Goal: Browse casually

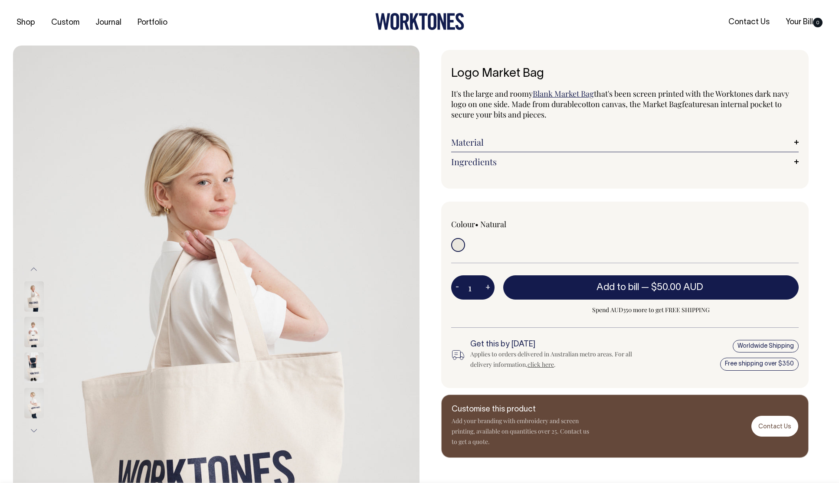
click at [796, 142] on link "Material" at bounding box center [624, 142] width 347 height 10
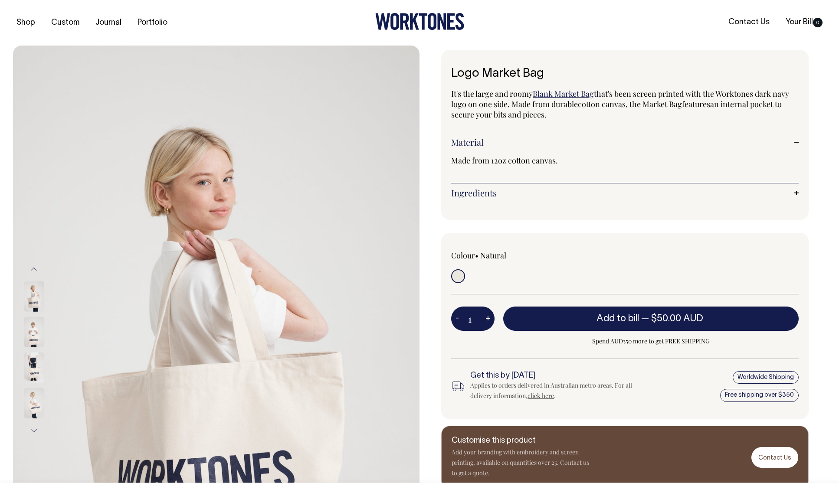
click at [798, 192] on link "Ingredients" at bounding box center [624, 193] width 347 height 10
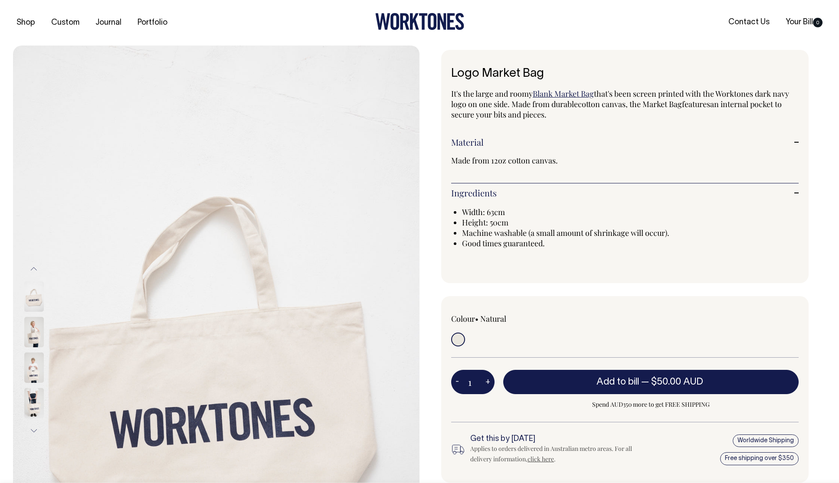
click at [407, 20] on icon at bounding box center [404, 21] width 9 height 16
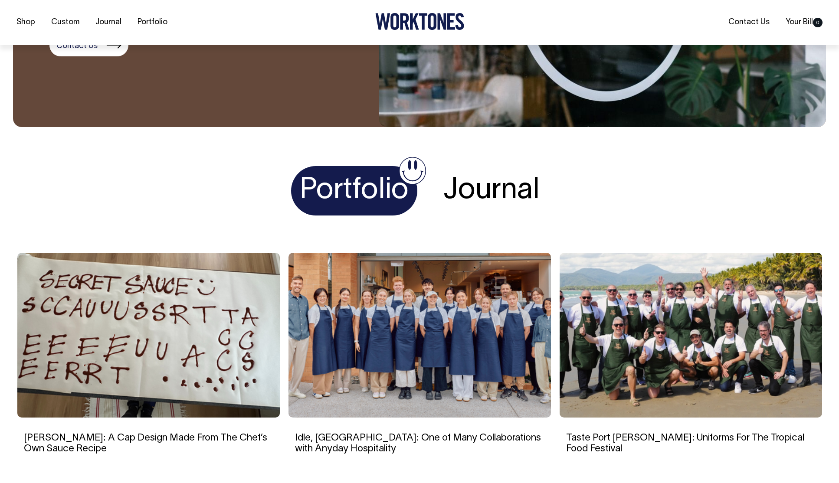
scroll to position [1563, 0]
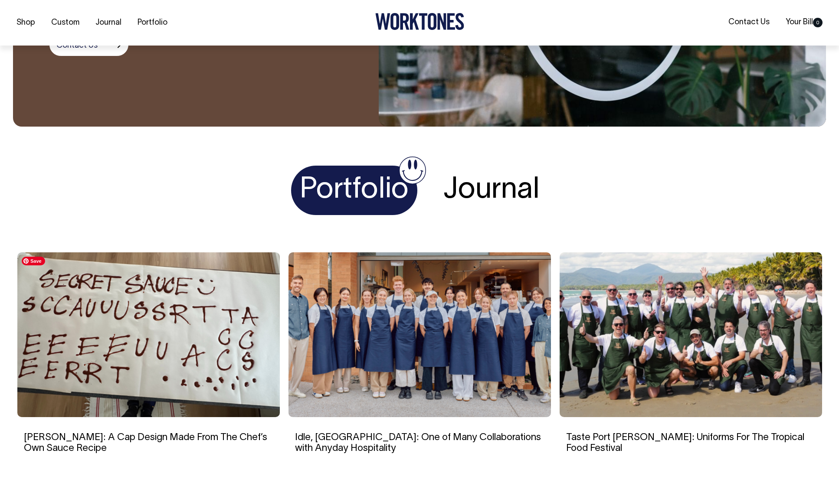
click at [187, 343] on img at bounding box center [148, 334] width 262 height 165
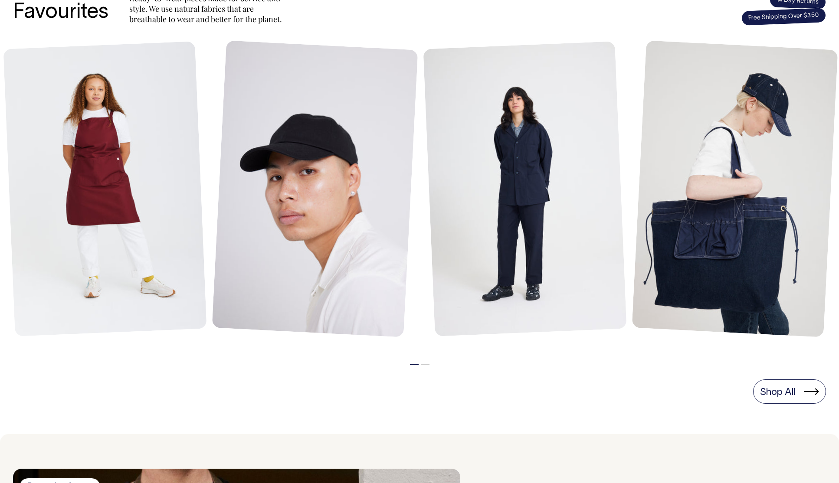
scroll to position [393, 0]
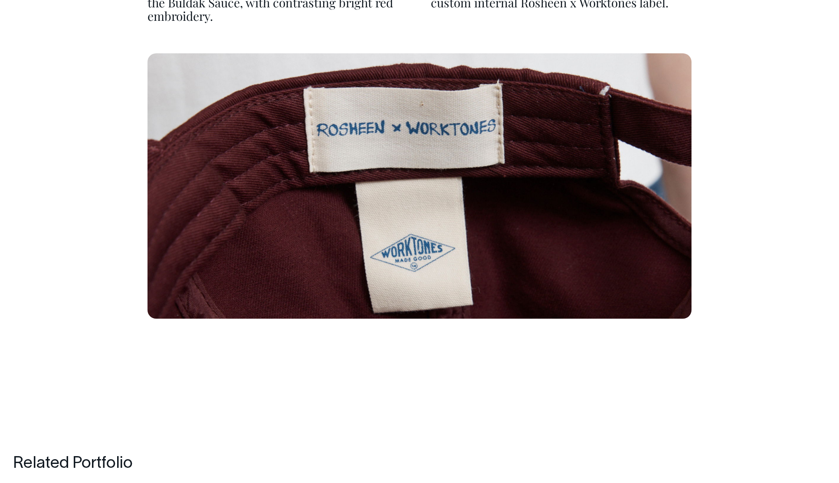
scroll to position [3264, 0]
